Goal: Task Accomplishment & Management: Manage account settings

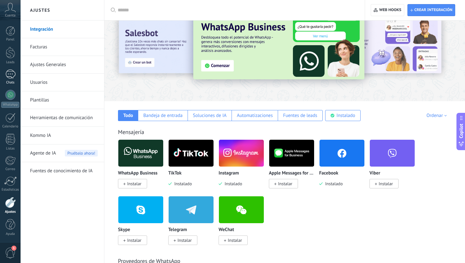
click at [15, 75] on link "Chats" at bounding box center [10, 77] width 21 height 15
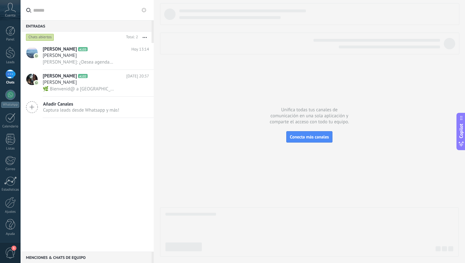
click at [223, 128] on div at bounding box center [309, 130] width 299 height 254
click at [15, 205] on div at bounding box center [10, 202] width 11 height 11
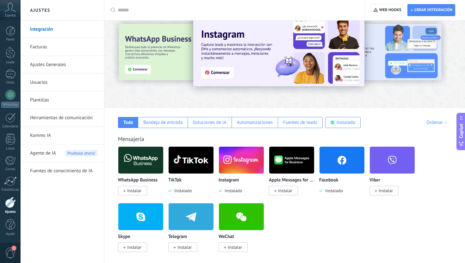
scroll to position [16, 0]
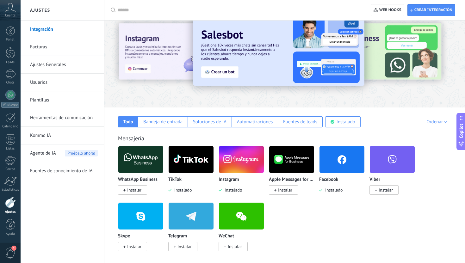
click at [190, 168] on img at bounding box center [191, 159] width 45 height 31
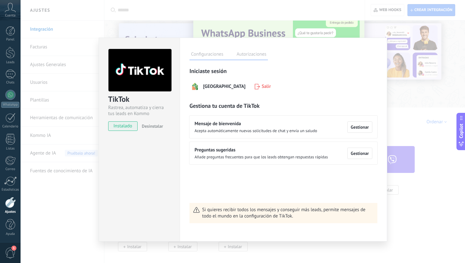
click at [421, 127] on div "TikTok Rastrea, automatiza y cierra tus leads en Kommo instalado Desinstalar Co…" at bounding box center [243, 131] width 445 height 263
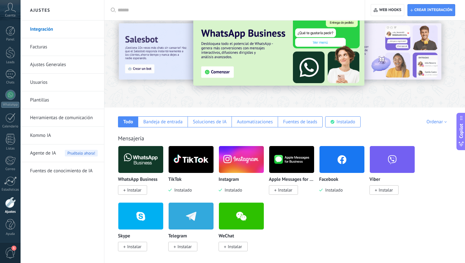
click at [186, 157] on img at bounding box center [191, 159] width 45 height 31
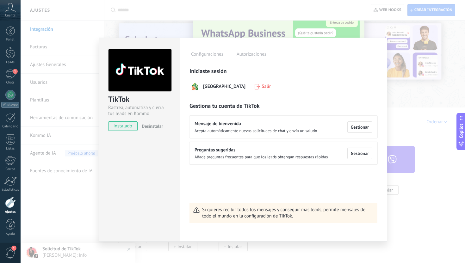
click at [431, 150] on div "TikTok Rastrea, automatiza y cierra tus leads en Kommo instalado Desinstalar Co…" at bounding box center [243, 131] width 445 height 263
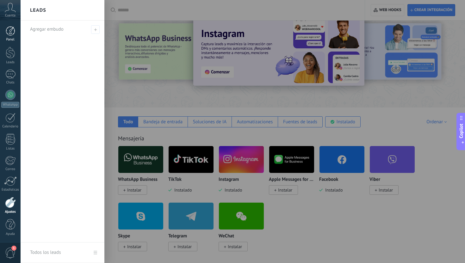
click at [11, 36] on link "Panel" at bounding box center [10, 34] width 21 height 16
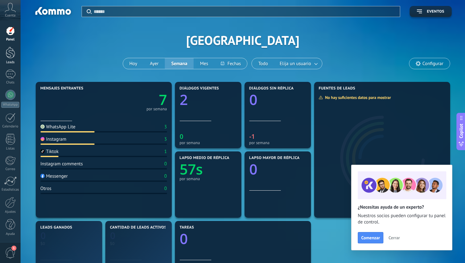
click at [13, 54] on div at bounding box center [10, 53] width 9 height 12
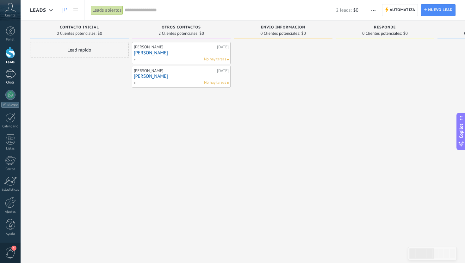
click at [16, 72] on link "1 Chats" at bounding box center [10, 77] width 21 height 15
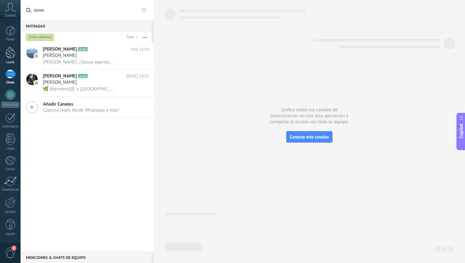
click at [2, 54] on link "Leads" at bounding box center [10, 56] width 21 height 18
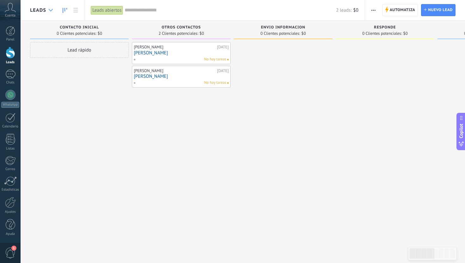
click at [49, 11] on icon at bounding box center [51, 10] width 4 height 3
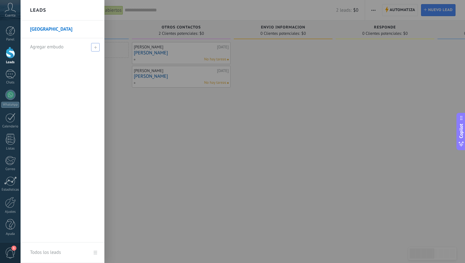
click at [97, 48] on icon at bounding box center [95, 47] width 3 height 3
click at [76, 50] on input "text" at bounding box center [59, 47] width 59 height 10
click at [82, 49] on input "text" at bounding box center [59, 47] width 59 height 10
click at [149, 99] on div at bounding box center [253, 131] width 465 height 263
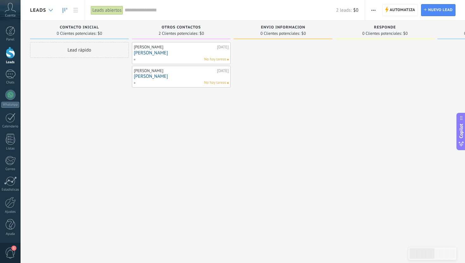
click at [51, 10] on use at bounding box center [51, 10] width 4 height 3
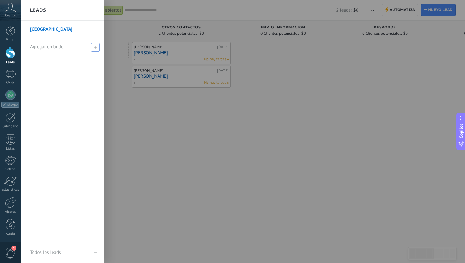
click at [73, 50] on div "Agregar embudo" at bounding box center [64, 46] width 68 height 17
type input "******"
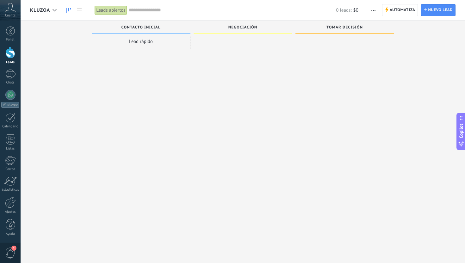
scroll to position [11, 0]
click at [12, 201] on div at bounding box center [10, 202] width 11 height 11
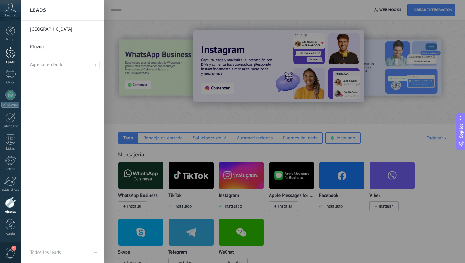
click at [9, 58] on div at bounding box center [10, 53] width 9 height 12
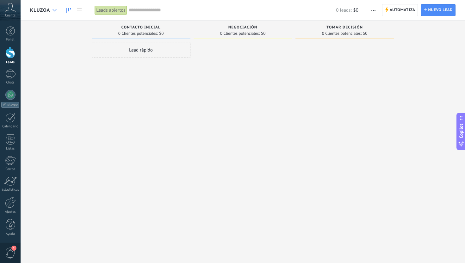
click at [53, 9] on icon at bounding box center [55, 10] width 4 height 3
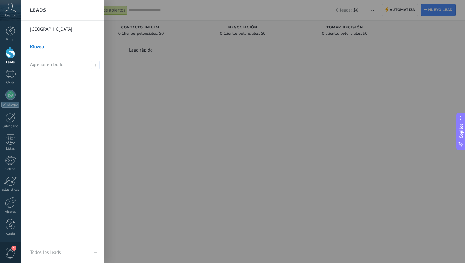
click at [68, 51] on link "Kluzoa" at bounding box center [64, 47] width 68 height 18
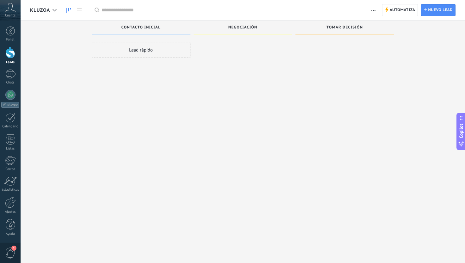
click at [152, 65] on div "Lead rápido" at bounding box center [141, 132] width 99 height 181
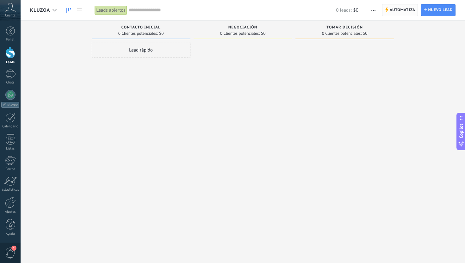
click at [400, 11] on span "Automatiza" at bounding box center [403, 9] width 26 height 11
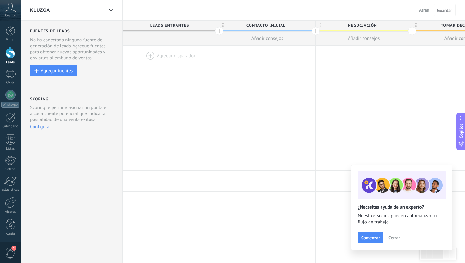
click at [50, 77] on div "Fuentes de leads Leads Entrantes Esta función capta leads de tus fuentes de gen…" at bounding box center [72, 253] width 102 height 465
click at [58, 70] on div "Agregar fuentes" at bounding box center [57, 70] width 32 height 5
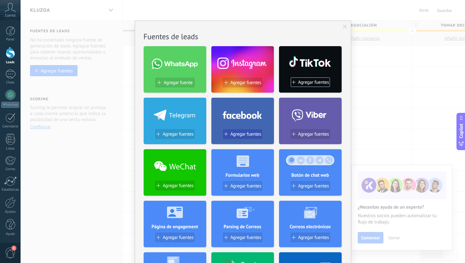
click at [246, 136] on span "Agregar fuentes" at bounding box center [245, 134] width 31 height 5
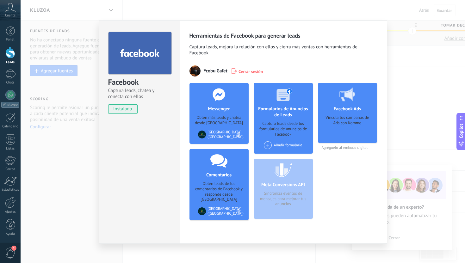
click at [416, 88] on div "Facebook Captura leads, chatea y conecta con ellos instalado Desinstalar Herram…" at bounding box center [243, 131] width 445 height 263
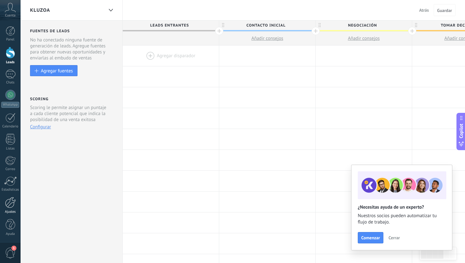
click at [8, 208] on div at bounding box center [10, 202] width 11 height 11
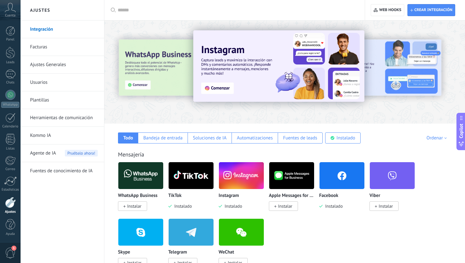
click at [323, 179] on img at bounding box center [342, 175] width 45 height 31
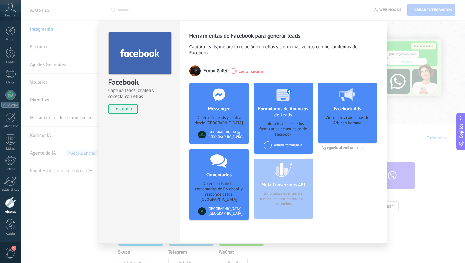
click at [411, 129] on div "Facebook Captura leads, chatea y conecta con ellos instalado Desinstalar Herram…" at bounding box center [243, 131] width 445 height 263
